Goal: Task Accomplishment & Management: Complete application form

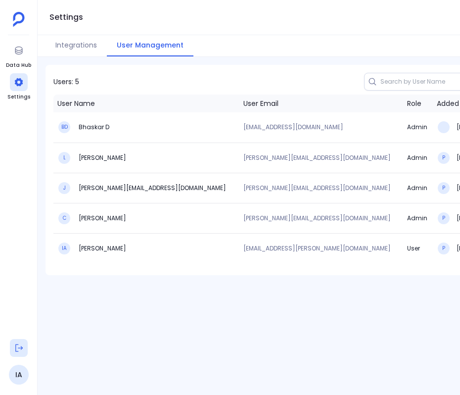
click at [19, 351] on icon at bounding box center [19, 348] width 10 height 10
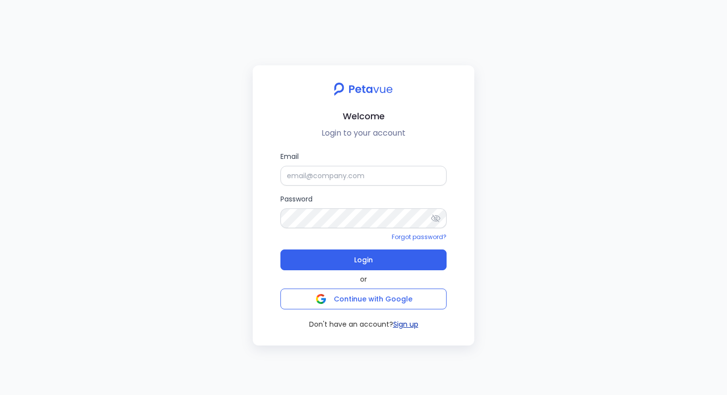
click at [405, 323] on button "Sign up" at bounding box center [405, 324] width 25 height 10
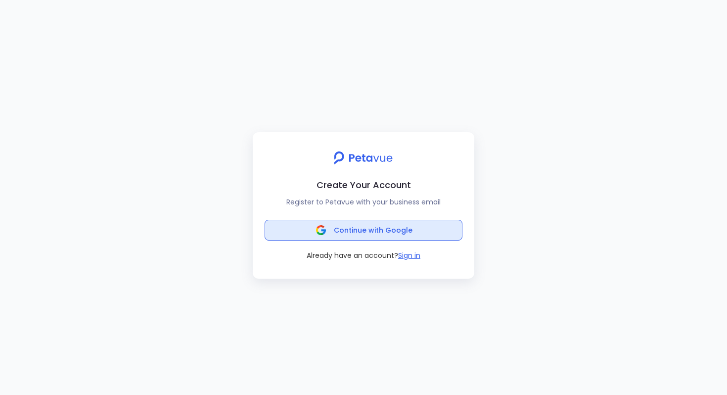
click at [387, 231] on span "Continue with Google" at bounding box center [373, 230] width 79 height 10
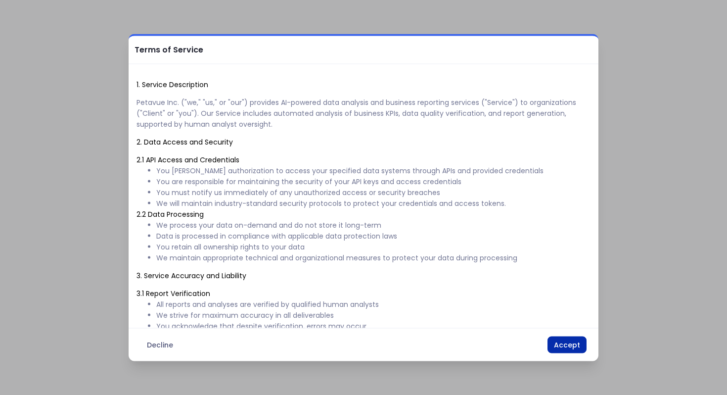
click at [568, 336] on button "Accept" at bounding box center [566, 344] width 39 height 17
